Goal: Task Accomplishment & Management: Manage account settings

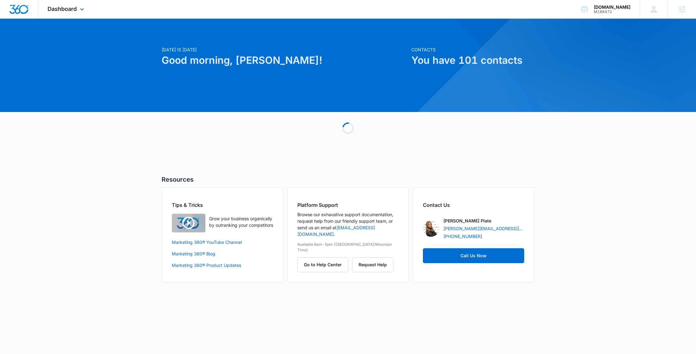
click at [49, 14] on div "Dashboard Apps Reputation Websites Forms CRM Email Social Shop Payments POS Con…" at bounding box center [66, 9] width 57 height 18
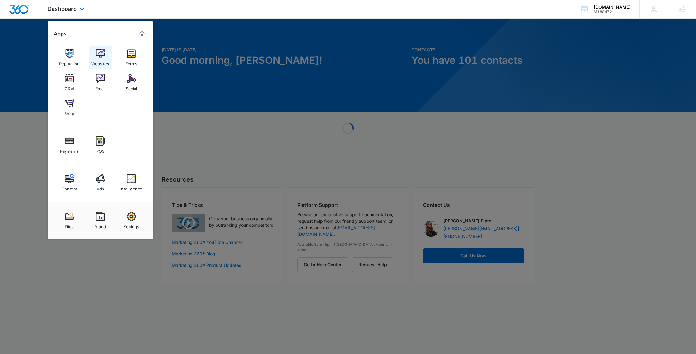
click at [97, 54] on img at bounding box center [100, 53] width 9 height 9
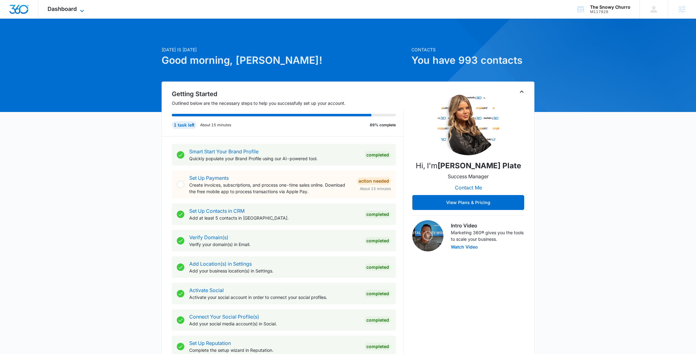
click at [73, 10] on span "Dashboard" at bounding box center [62, 9] width 29 height 7
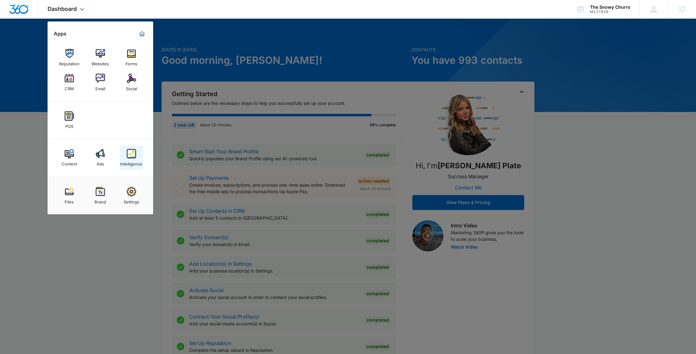
click at [134, 160] on div "Intelligence" at bounding box center [131, 162] width 22 height 8
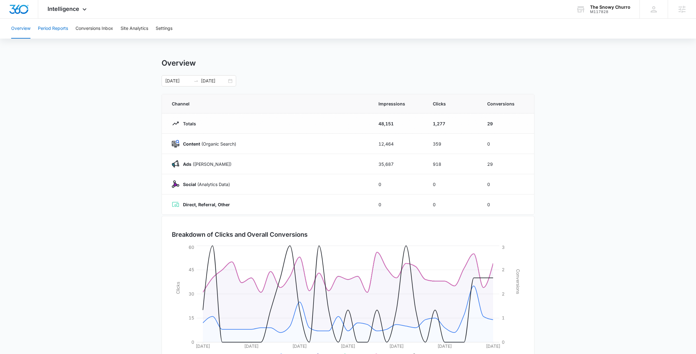
click at [59, 31] on button "Period Reports" at bounding box center [53, 29] width 30 height 20
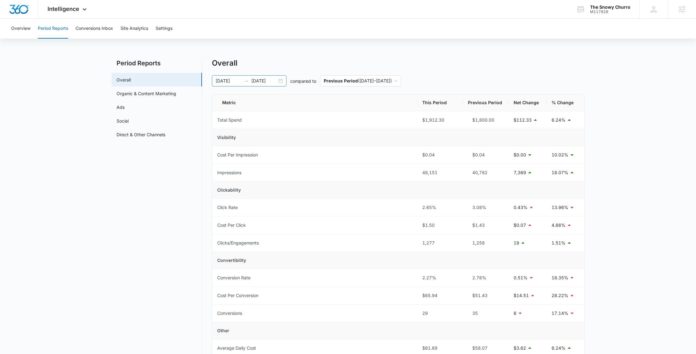
click at [262, 79] on input "07/31/2025" at bounding box center [264, 80] width 26 height 7
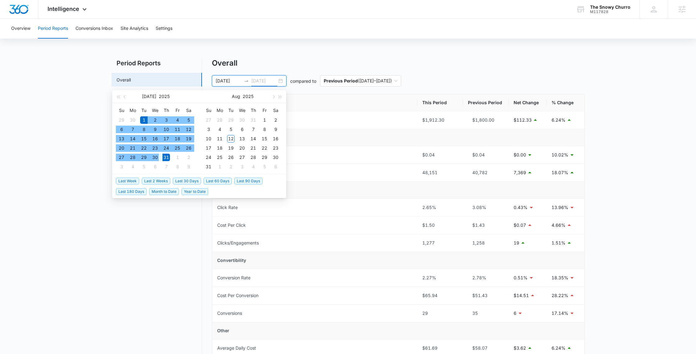
type input "07/31/2025"
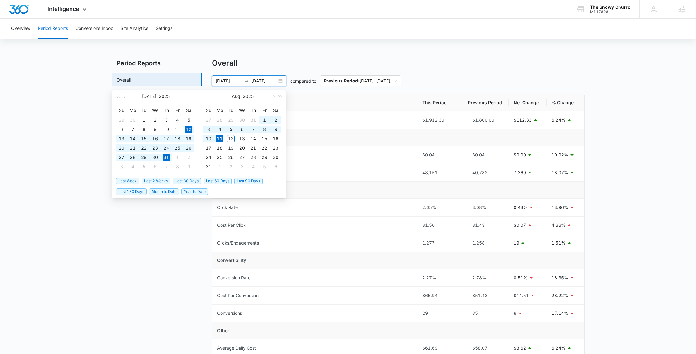
click at [185, 182] on span "Last 30 Days" at bounding box center [187, 180] width 28 height 7
type input "07/12/2025"
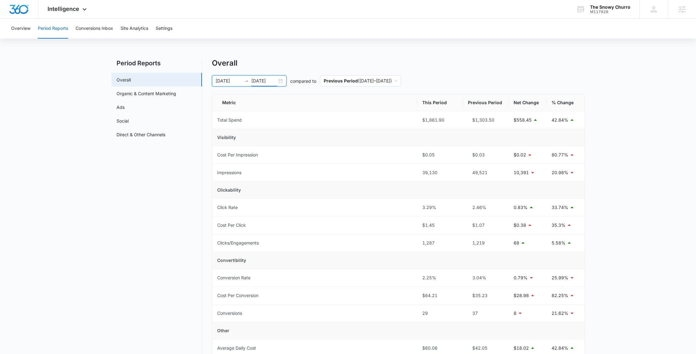
click at [257, 82] on input "08/11/2025" at bounding box center [264, 80] width 26 height 7
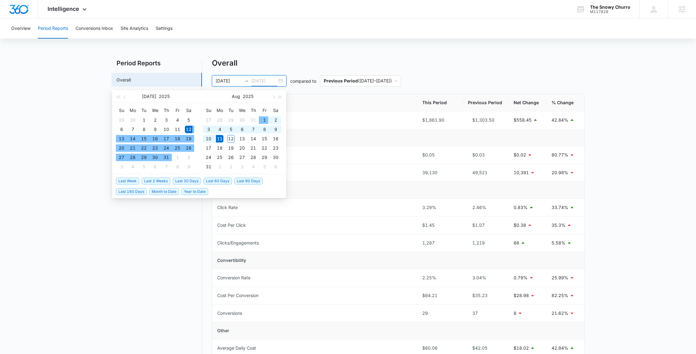
type input "08/11/2025"
click at [156, 180] on span "Last 2 Weeks" at bounding box center [156, 180] width 29 height 7
type input "07/28/2025"
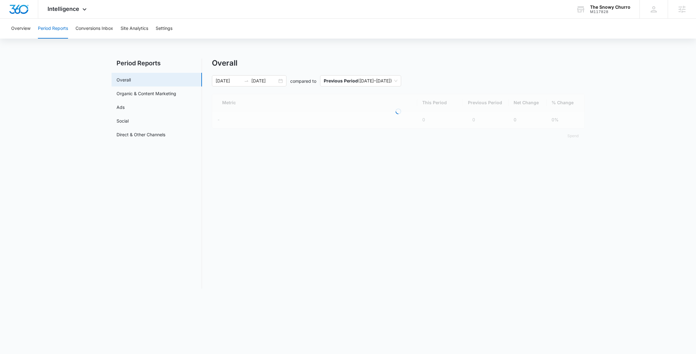
click at [625, 171] on main "Period Reports Overall Organic & Content Marketing Ads Social Direct & Other Ch…" at bounding box center [348, 176] width 696 height 237
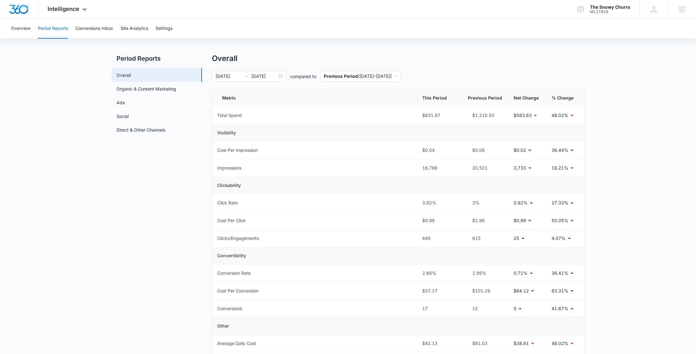
scroll to position [3, 0]
click at [125, 106] on link "Ads" at bounding box center [121, 103] width 8 height 7
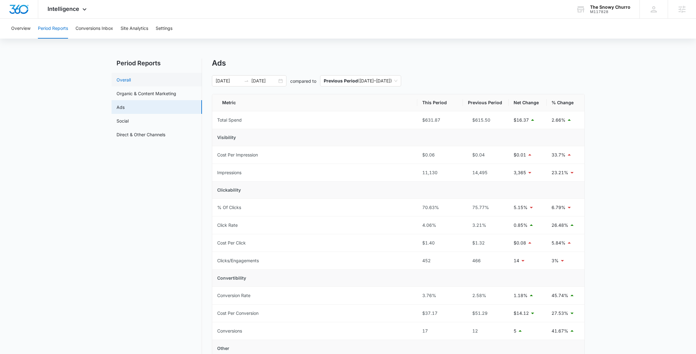
click at [131, 81] on link "Overall" at bounding box center [124, 79] width 14 height 7
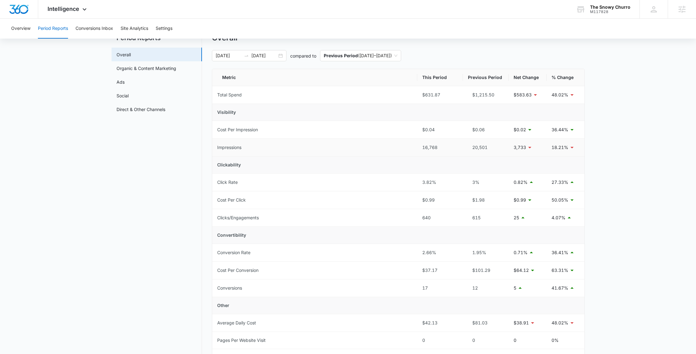
scroll to position [17, 0]
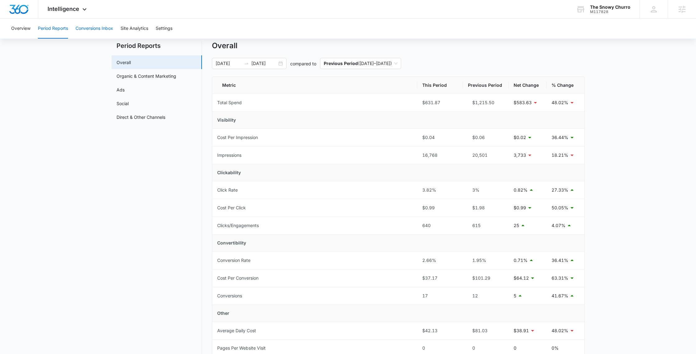
click at [104, 33] on button "Conversions Inbox" at bounding box center [95, 29] width 38 height 20
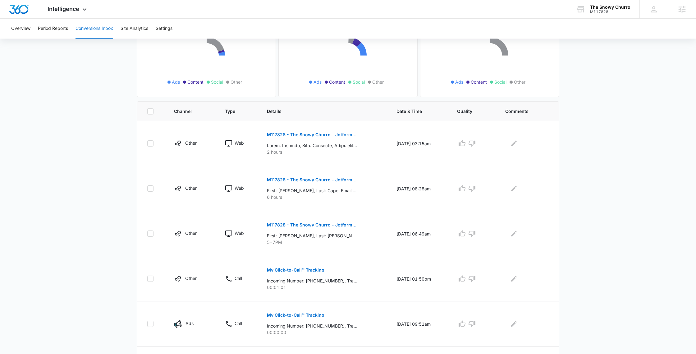
scroll to position [76, 0]
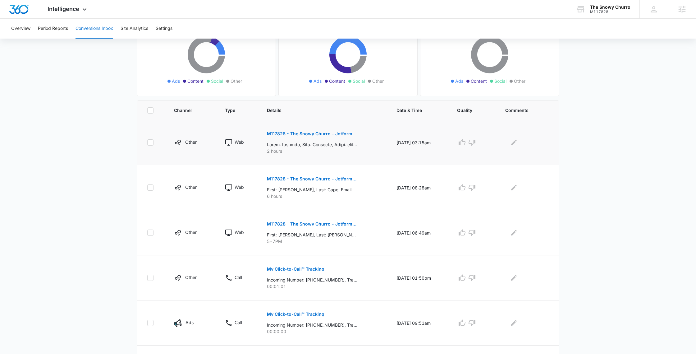
click at [328, 132] on p "M117828 - The Snowy Churro - Jotform - Event Request Form" at bounding box center [312, 133] width 90 height 4
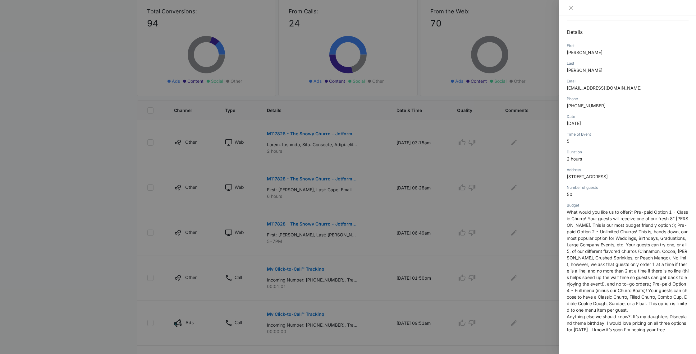
scroll to position [68, 0]
click at [376, 151] on div at bounding box center [348, 177] width 696 height 354
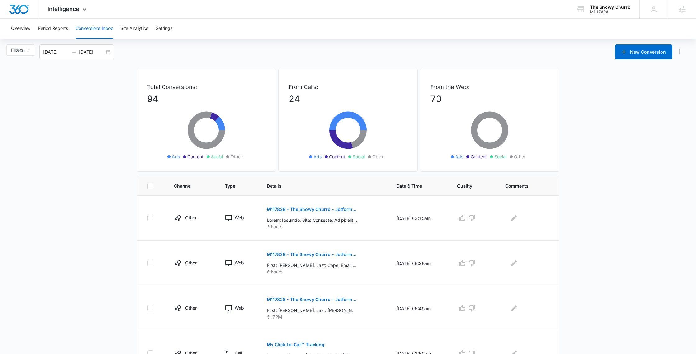
scroll to position [0, 0]
click at [53, 25] on button "Period Reports" at bounding box center [53, 29] width 30 height 20
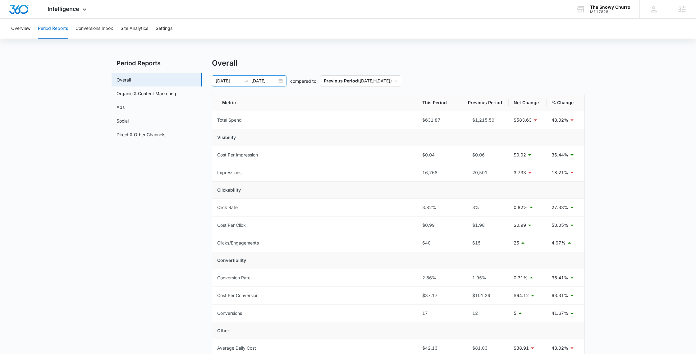
click at [264, 82] on input "08/11/2025" at bounding box center [264, 80] width 26 height 7
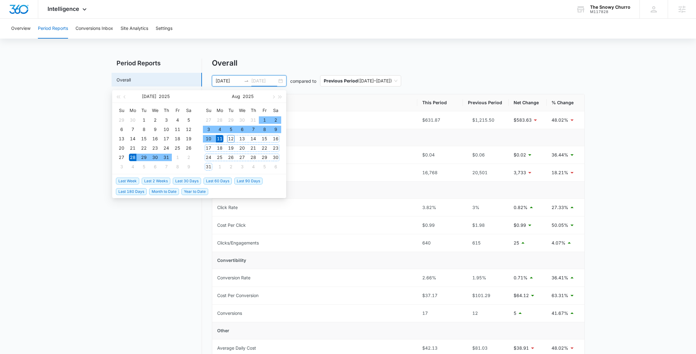
type input "08/11/2025"
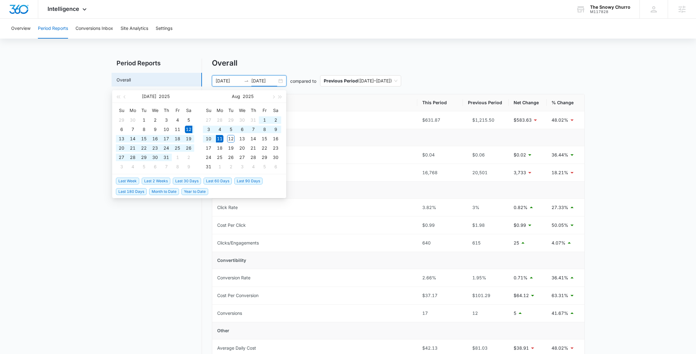
click at [192, 181] on span "Last 30 Days" at bounding box center [187, 180] width 28 height 7
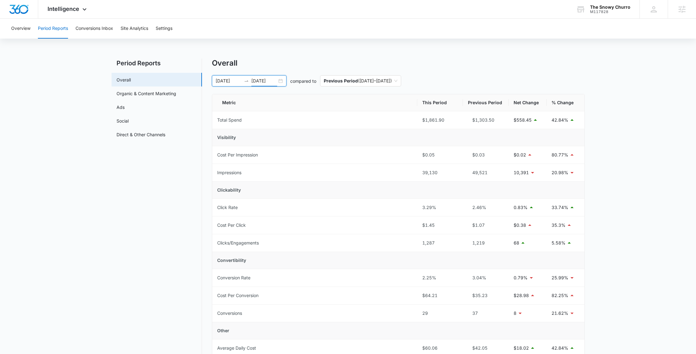
click at [249, 78] on div "07/12/2025 08/11/2025" at bounding box center [249, 80] width 75 height 11
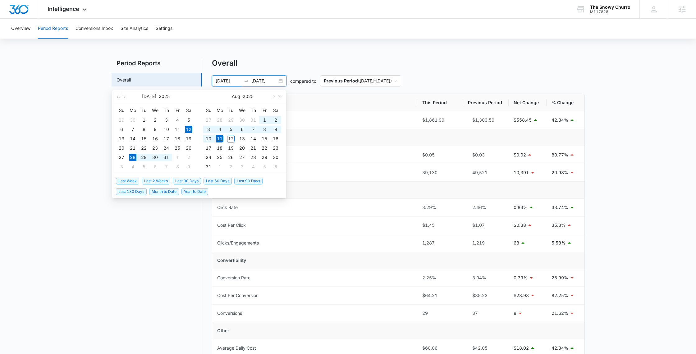
click at [162, 183] on span "Last 2 Weeks" at bounding box center [156, 180] width 29 height 7
type input "07/28/2025"
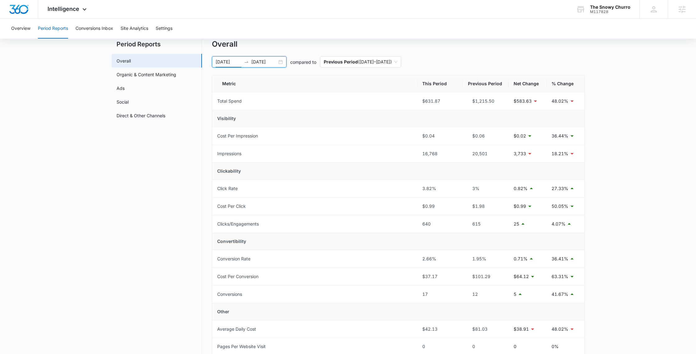
scroll to position [20, 0]
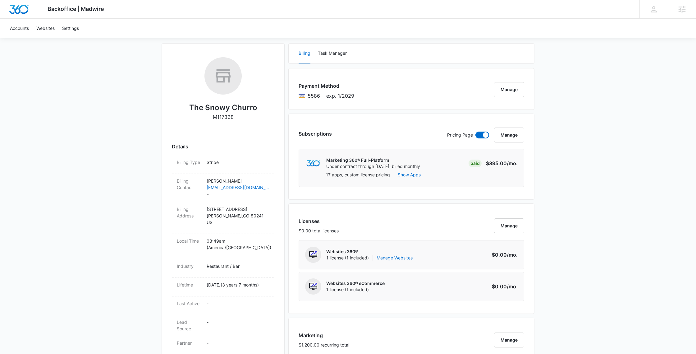
scroll to position [83, 0]
click at [486, 129] on div "Pricing Page Manage" at bounding box center [485, 133] width 77 height 15
click at [484, 133] on span at bounding box center [486, 134] width 6 height 6
click at [476, 130] on input "checkbox" at bounding box center [475, 130] width 0 height 0
click at [481, 134] on span at bounding box center [479, 134] width 6 height 6
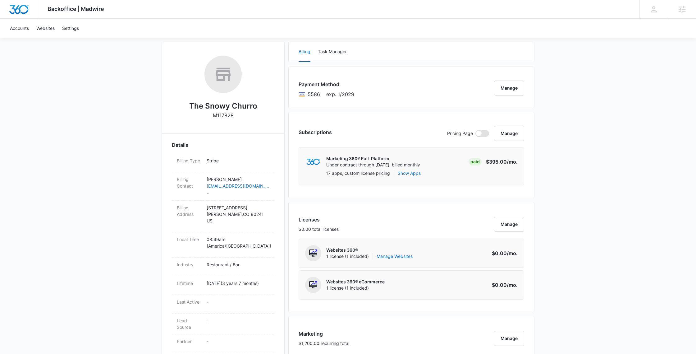
click at [476, 130] on input "checkbox" at bounding box center [475, 130] width 0 height 0
checkbox input "true"
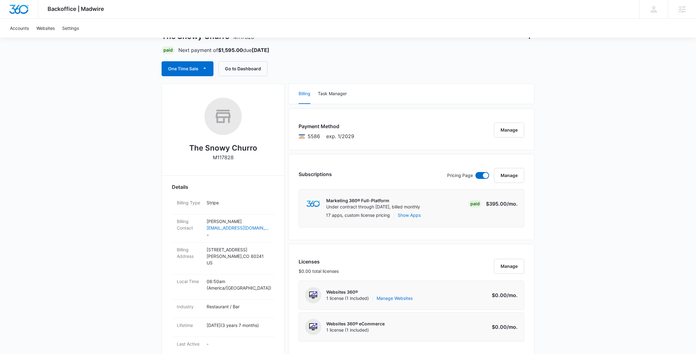
scroll to position [0, 0]
